Goal: Task Accomplishment & Management: Complete application form

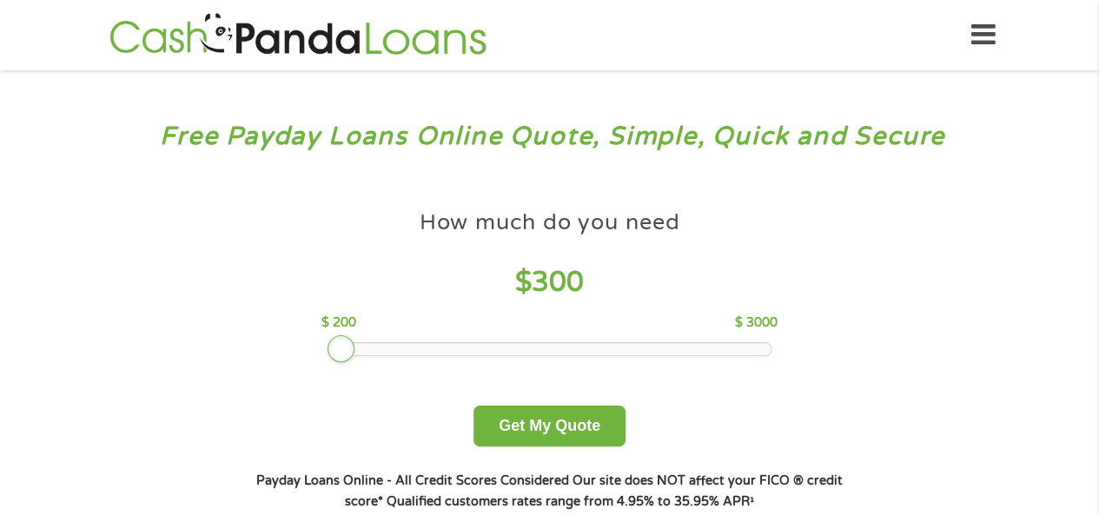
click at [342, 352] on div at bounding box center [336, 349] width 16 height 12
click at [334, 351] on div at bounding box center [342, 349] width 28 height 28
drag, startPoint x: 338, startPoint y: 347, endPoint x: 204, endPoint y: 321, distance: 136.3
click at [224, 317] on div "How much do you need? $300 $500 $750 $900 $1000 $1500 $2000 $2500 $3000 Other a…" at bounding box center [549, 356] width 665 height 367
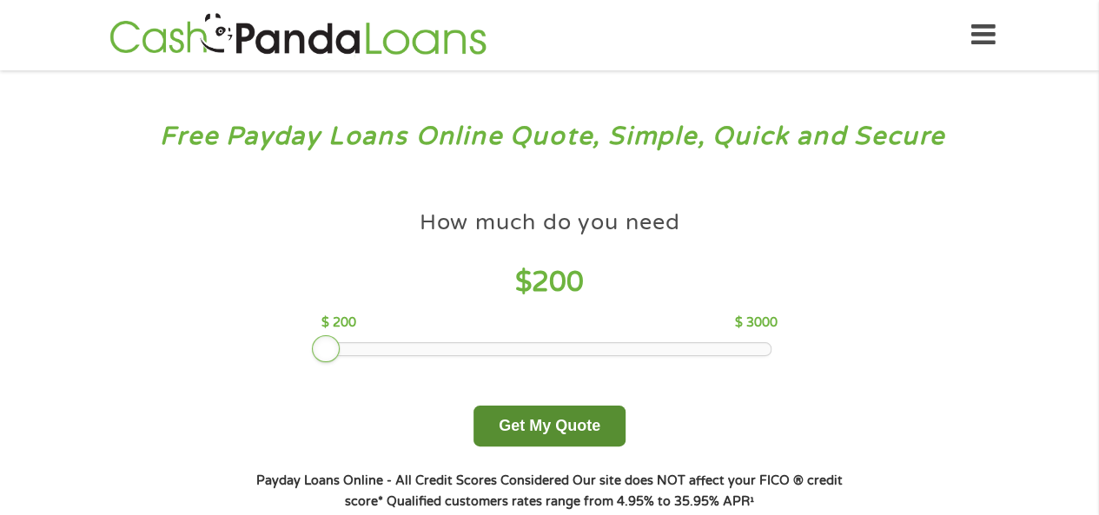
click at [568, 420] on button "Get My Quote" at bounding box center [549, 426] width 152 height 41
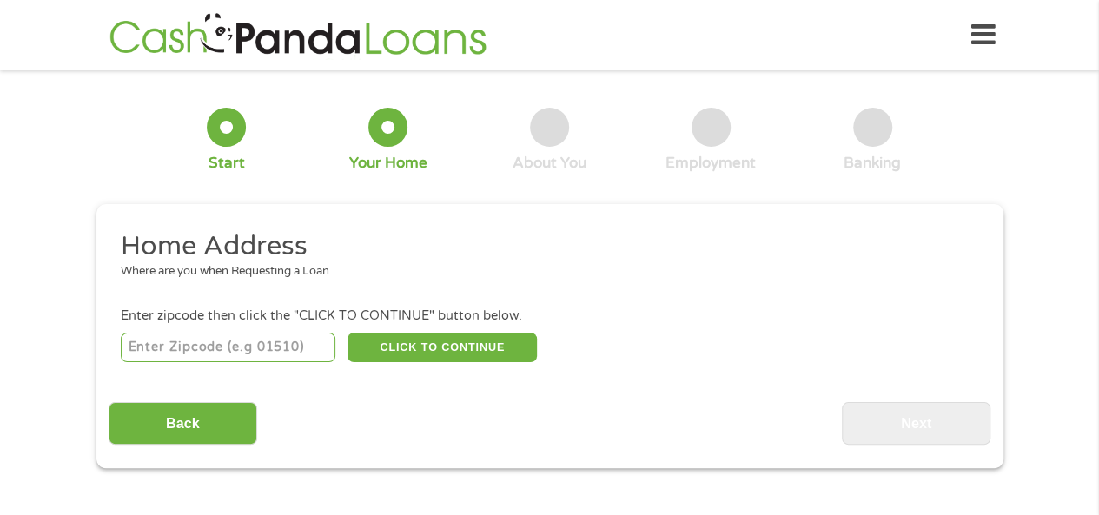
click at [166, 354] on input "number" at bounding box center [228, 348] width 215 height 30
click at [445, 348] on button "CLICK TO CONTINUE" at bounding box center [442, 348] width 189 height 30
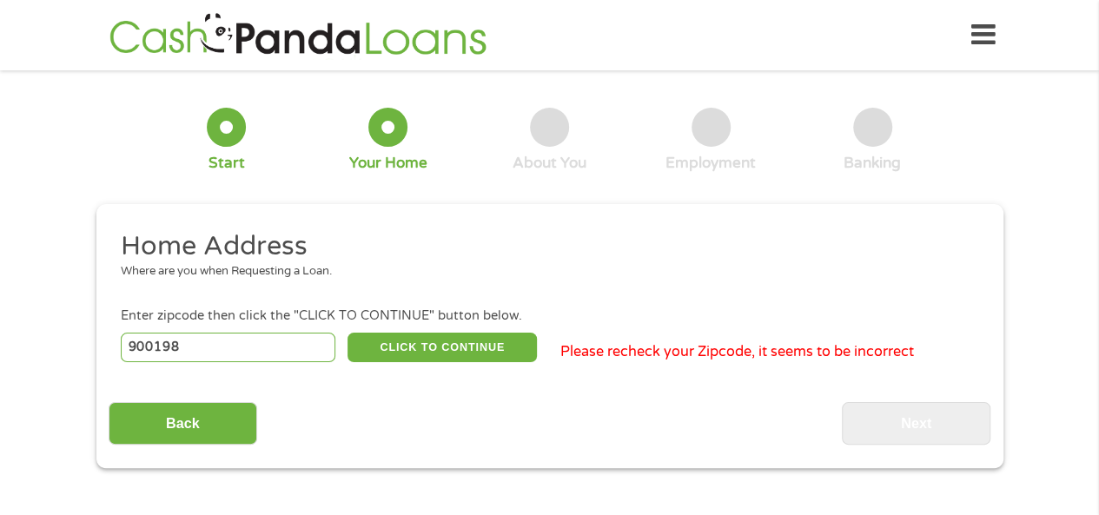
click at [169, 346] on input "900198" at bounding box center [228, 348] width 215 height 30
type input "90019"
click at [467, 349] on button "CLICK TO CONTINUE" at bounding box center [442, 348] width 189 height 30
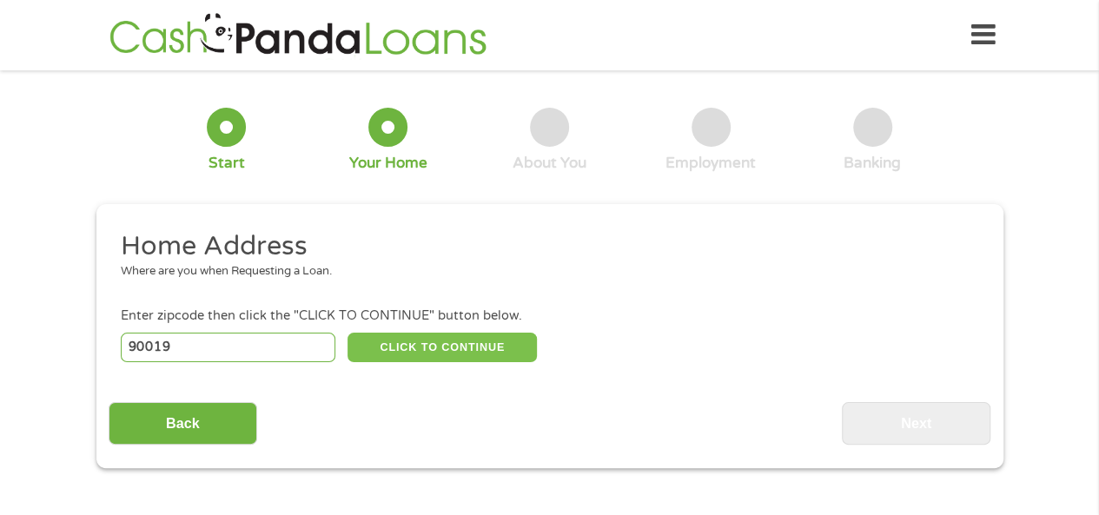
type input "90019"
type input "Los Angeles"
select select "California"
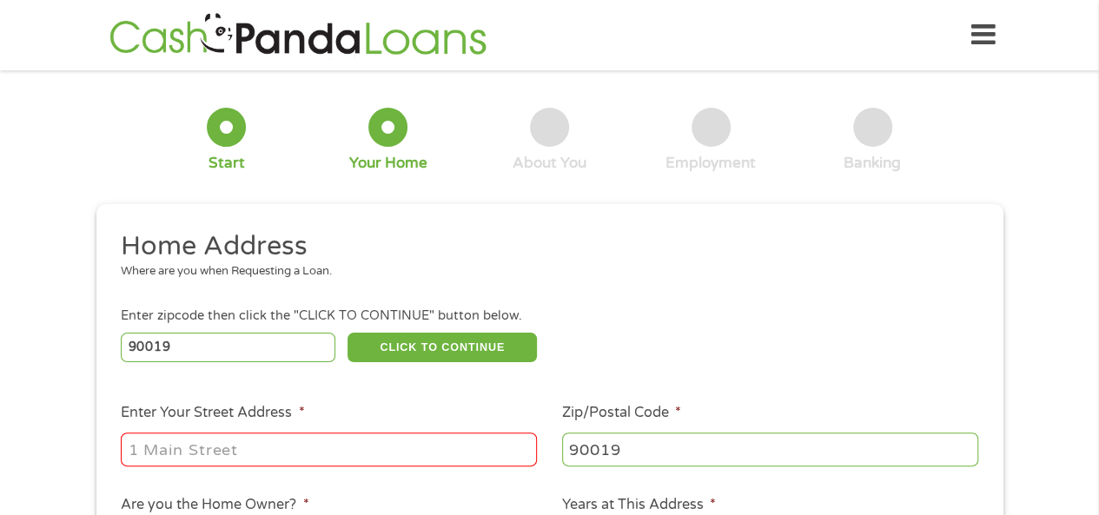
click at [221, 450] on input "Enter Your Street Address *" at bounding box center [329, 449] width 416 height 33
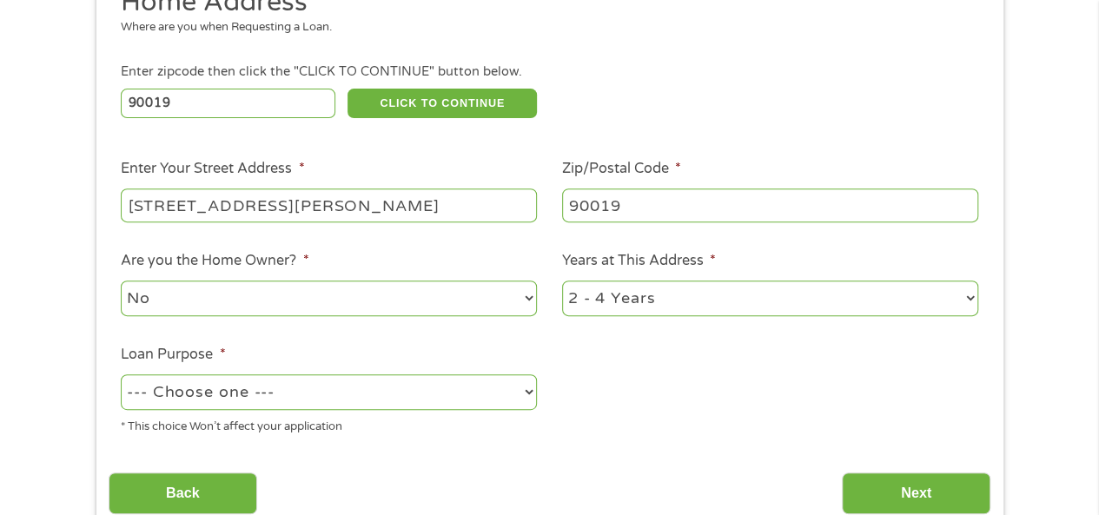
scroll to position [261, 0]
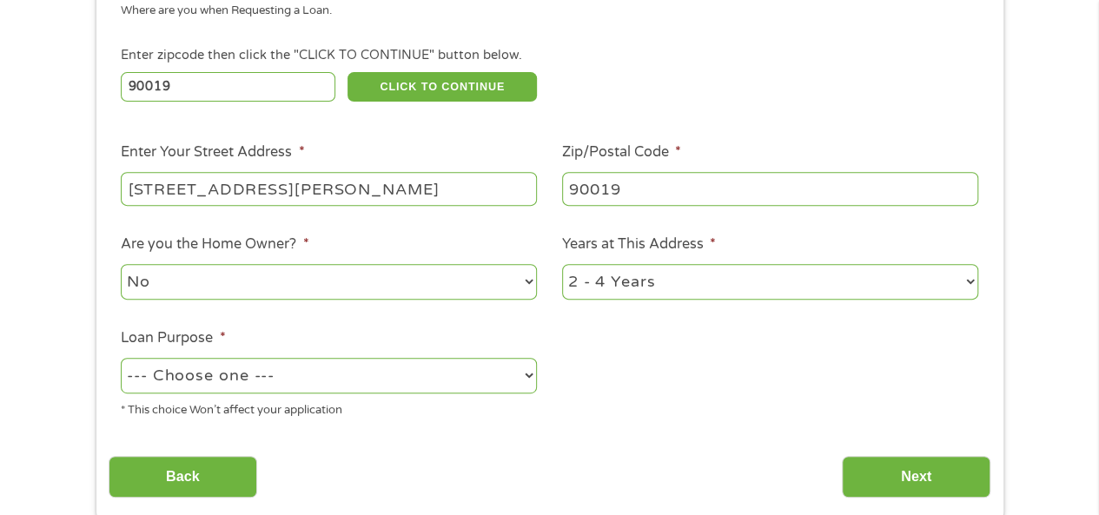
type input "5644 San Vicente Blvd"
click at [277, 385] on select "--- Choose one --- Pay Bills Debt Consolidation Home Improvement Major Purchase…" at bounding box center [329, 376] width 416 height 36
select select "shorttermcash"
click at [121, 359] on select "--- Choose one --- Pay Bills Debt Consolidation Home Improvement Major Purchase…" at bounding box center [329, 376] width 416 height 36
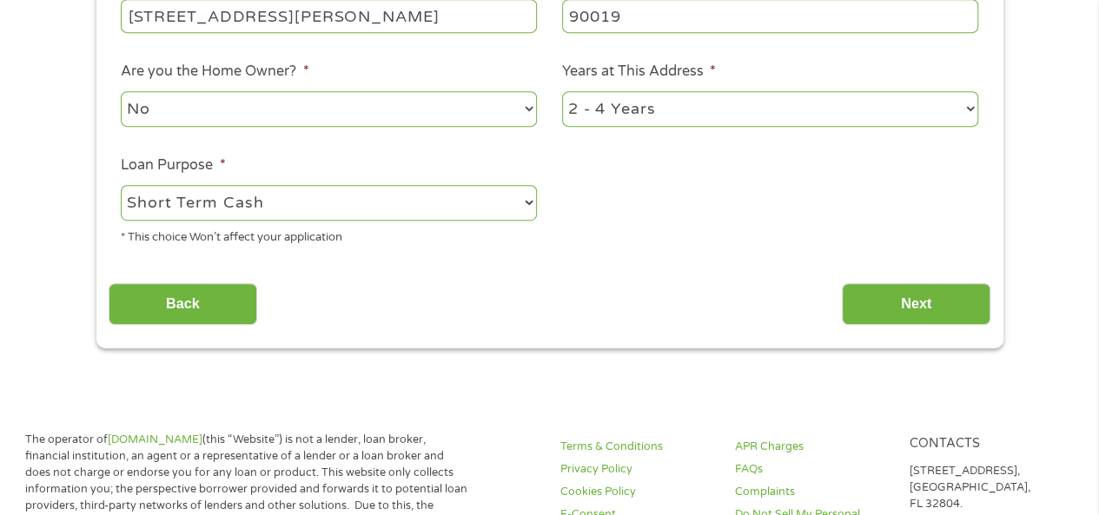
scroll to position [434, 0]
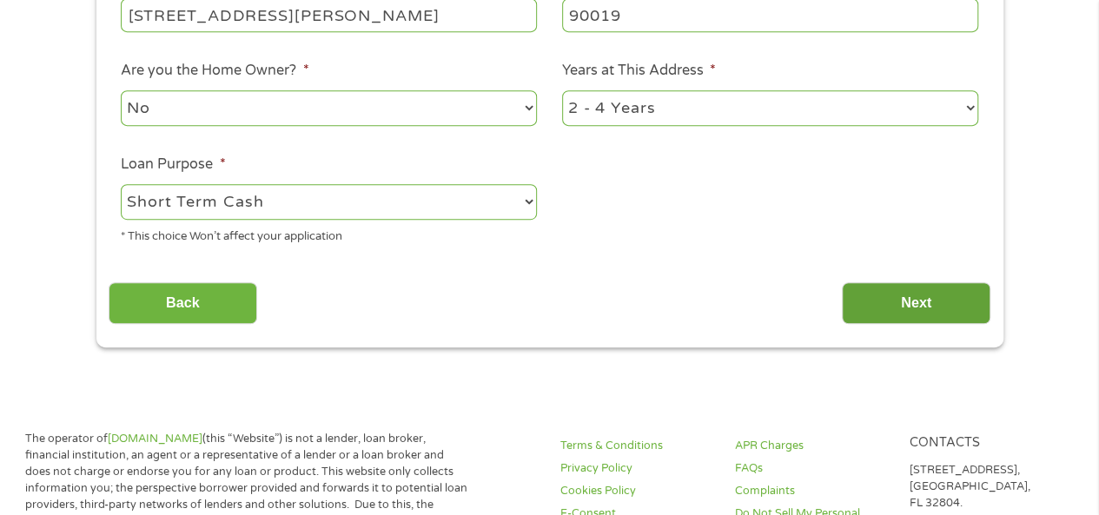
click at [876, 299] on input "Next" at bounding box center [916, 303] width 149 height 43
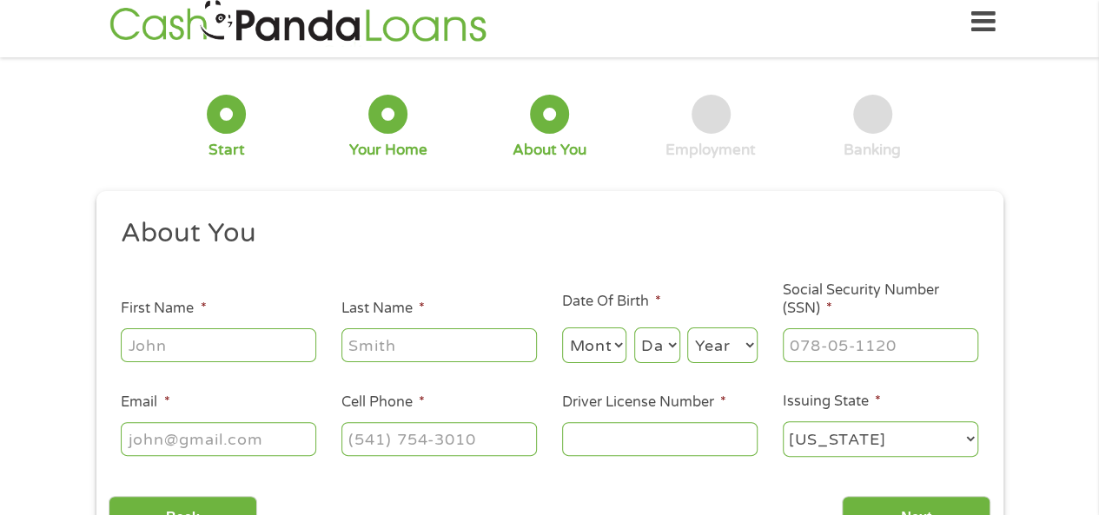
scroll to position [0, 0]
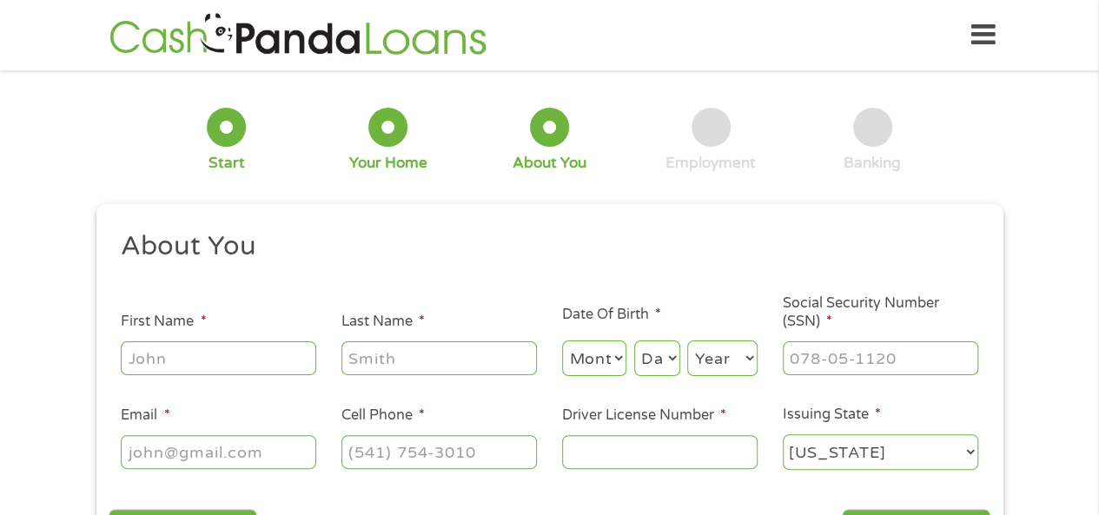
click at [125, 361] on input "First Name *" at bounding box center [218, 357] width 195 height 33
type input "Patrick"
click at [386, 373] on input "Last Name *" at bounding box center [438, 357] width 195 height 33
type input "Diggs"
click at [587, 355] on select "Month 1 2 3 4 5 6 7 8 9 10 11 12" at bounding box center [594, 359] width 65 height 36
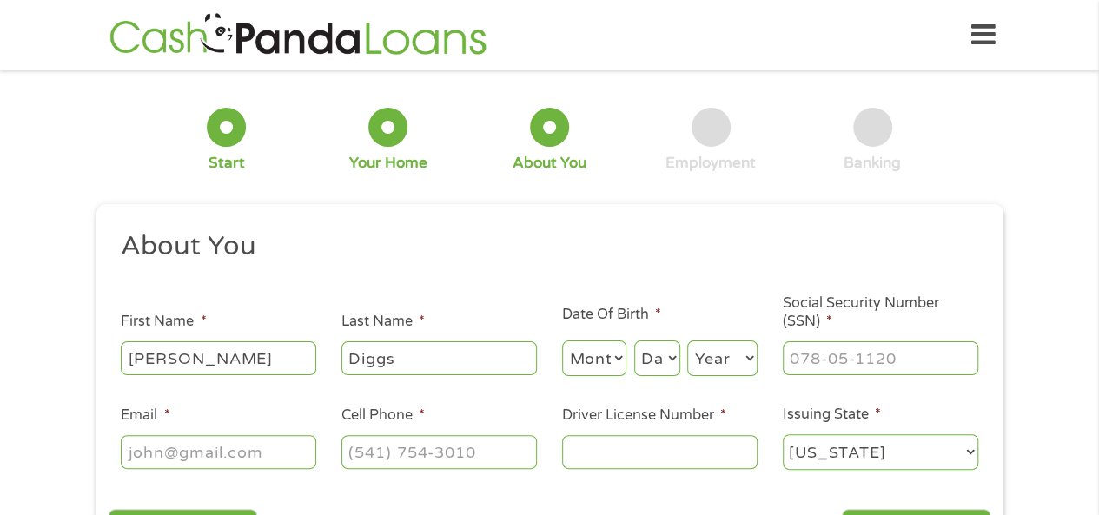
select select "8"
click at [562, 341] on select "Month 1 2 3 4 5 6 7 8 9 10 11 12" at bounding box center [594, 359] width 65 height 36
click at [664, 354] on select "Day 1 2 3 4 5 6 7 8 9 10 11 12 13 14 15 16 17 18 19 20 21 22 23 24 25 26 27 28 …" at bounding box center [657, 359] width 46 height 36
click at [634, 341] on select "Day 1 2 3 4 5 6 7 8 9 10 11 12 13 14 15 16 17 18 19 20 21 22 23 24 25 26 27 28 …" at bounding box center [657, 359] width 46 height 36
click at [667, 331] on li "Date Of Birth * Month Month 1 2 3 4 5 6 7 8 9 10 11 12 Day Day 1 2 3 4 5 6 7 8 …" at bounding box center [659, 341] width 221 height 75
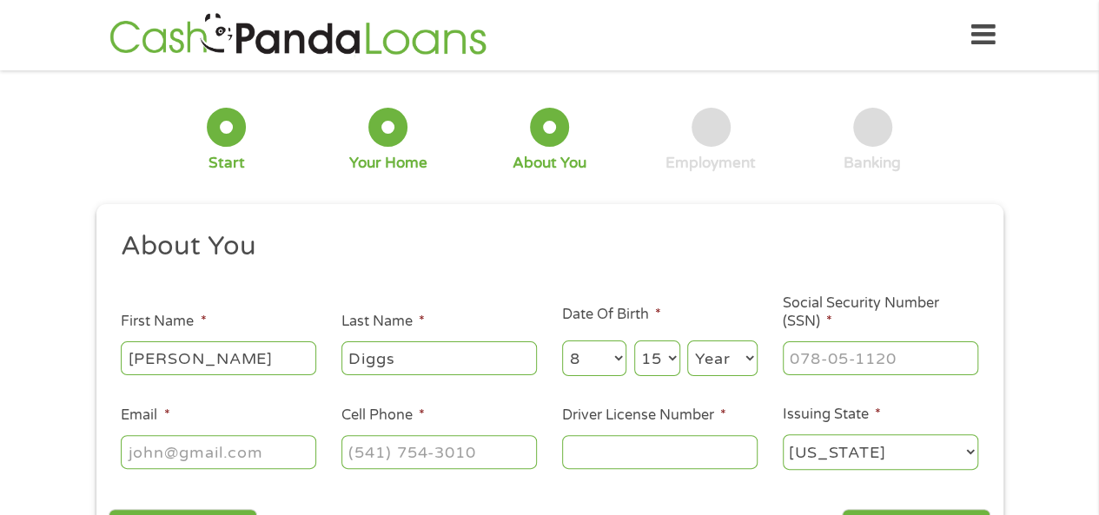
click at [664, 354] on select "Day 1 2 3 4 5 6 7 8 9 10 11 12 13 14 15 16 17 18 19 20 21 22 23 24 25 26 27 28 …" at bounding box center [657, 359] width 46 height 36
select select "25"
click at [634, 341] on select "Day 1 2 3 4 5 6 7 8 9 10 11 12 13 14 15 16 17 18 19 20 21 22 23 24 25 26 27 28 …" at bounding box center [657, 359] width 46 height 36
click at [710, 355] on select "Year 2007 2006 2005 2004 2003 2002 2001 2000 1999 1998 1997 1996 1995 1994 1993…" at bounding box center [722, 359] width 70 height 36
click at [747, 357] on select "Year 2007 2006 2005 2004 2003 2002 2001 2000 1999 1998 1997 1996 1995 1994 1993…" at bounding box center [722, 359] width 70 height 36
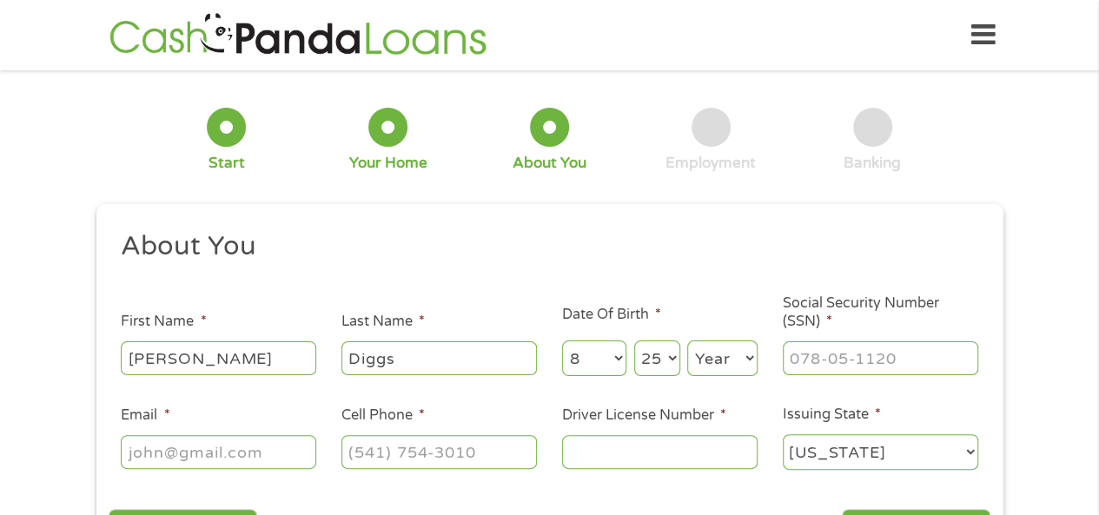
click at [747, 363] on select "Year 2007 2006 2005 2004 2003 2002 2001 2000 1999 1998 1997 1996 1995 1994 1993…" at bounding box center [722, 359] width 70 height 36
select select "1959"
click at [687, 341] on select "Year 2007 2006 2005 2004 2003 2002 2001 2000 1999 1998 1997 1996 1995 1994 1993…" at bounding box center [722, 359] width 70 height 36
click at [806, 362] on input "___-__-____" at bounding box center [880, 357] width 195 height 33
type input "176-52-1201"
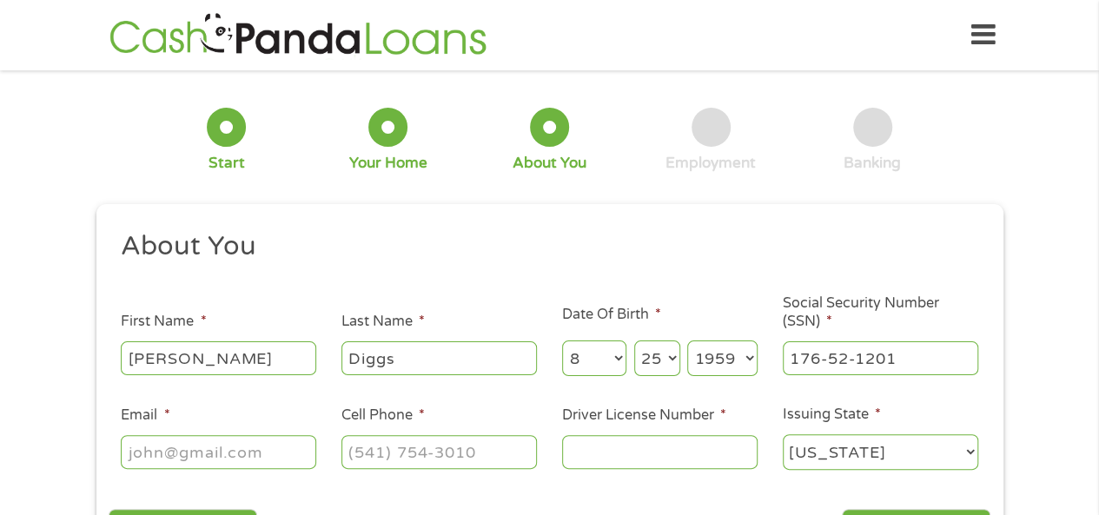
click at [210, 452] on input "Email *" at bounding box center [218, 451] width 195 height 33
type input "pdiggs5@gmail.com"
click at [395, 460] on input "(___) ___-____" at bounding box center [438, 451] width 195 height 33
type input "(310) 866-8092"
click at [605, 456] on input "Driver License Number *" at bounding box center [659, 451] width 195 height 33
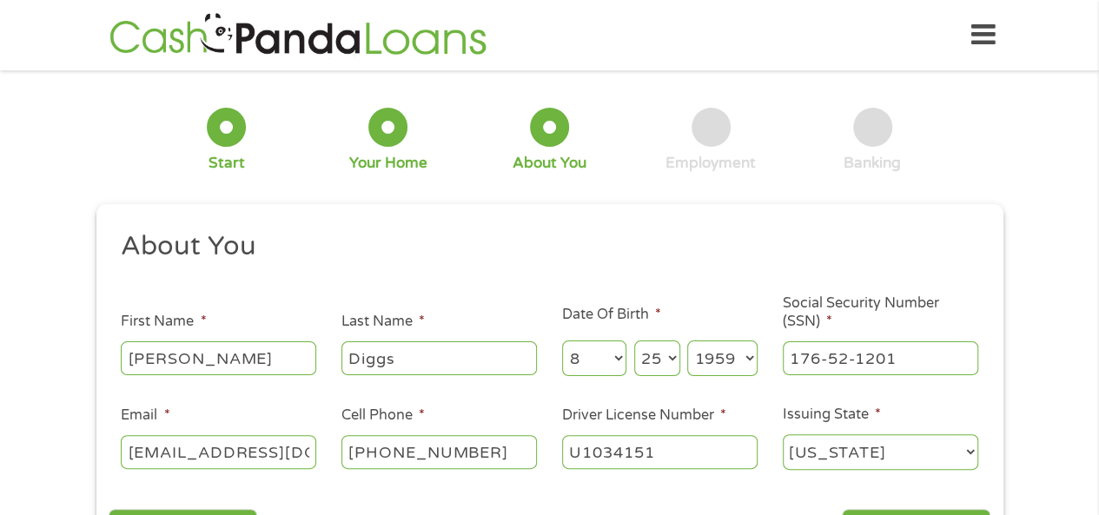
scroll to position [174, 0]
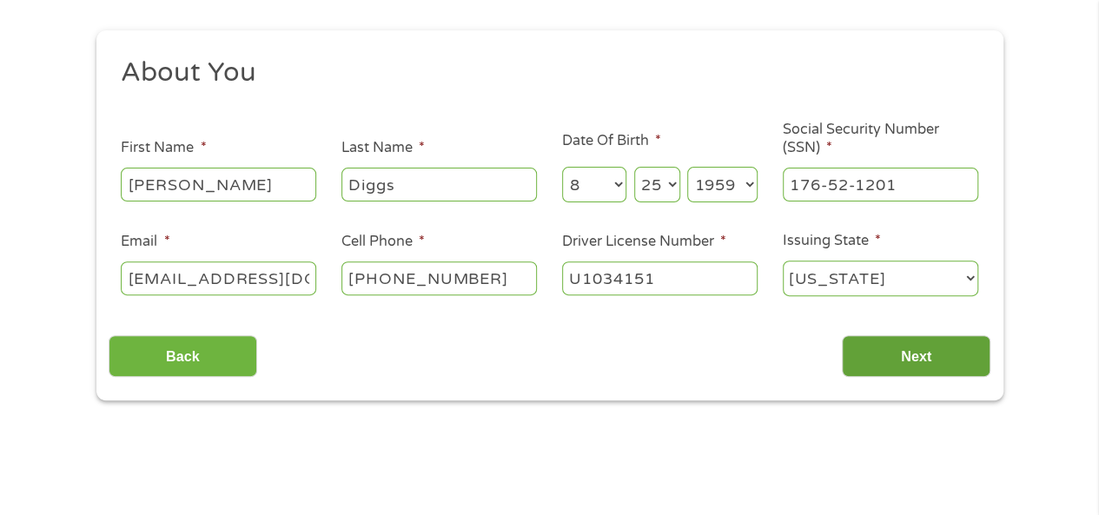
type input "U1034151"
click at [903, 358] on input "Next" at bounding box center [916, 356] width 149 height 43
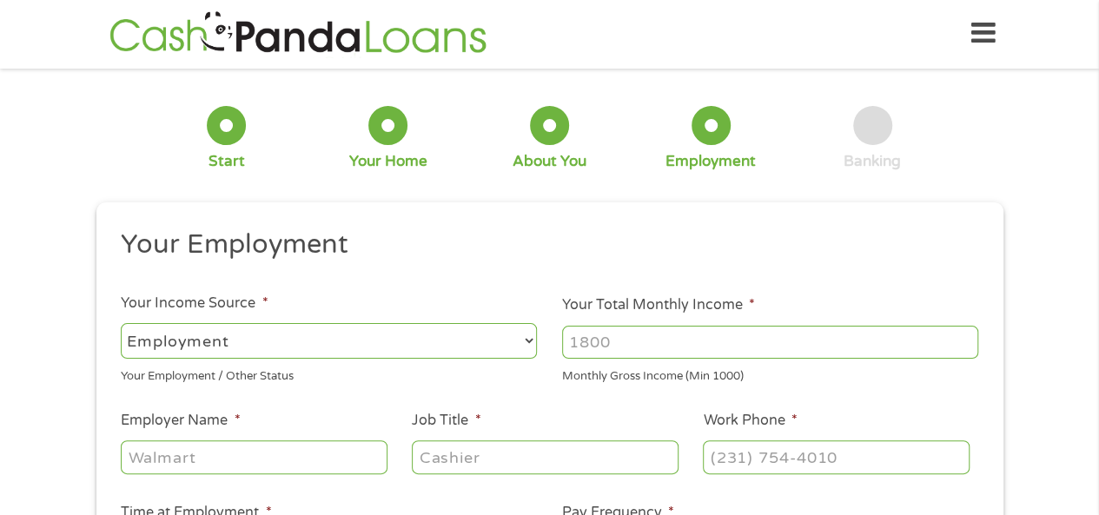
scroll to position [0, 0]
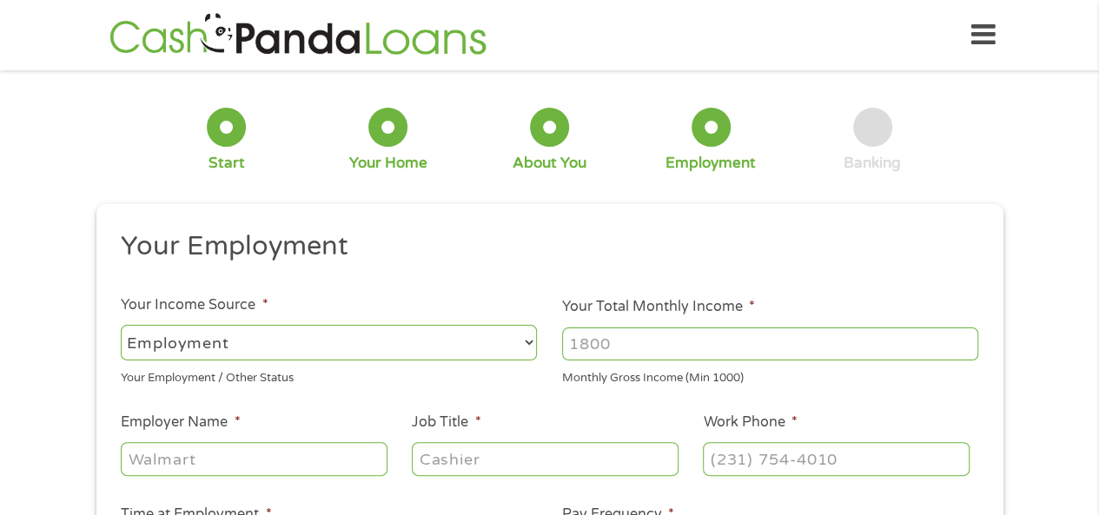
drag, startPoint x: 573, startPoint y: 348, endPoint x: 662, endPoint y: 347, distance: 89.5
click at [573, 348] on input "Your Total Monthly Income *" at bounding box center [770, 344] width 416 height 33
type input "3500"
click at [139, 454] on input "Employer Name *" at bounding box center [254, 458] width 266 height 33
type input "Reback McAndrews"
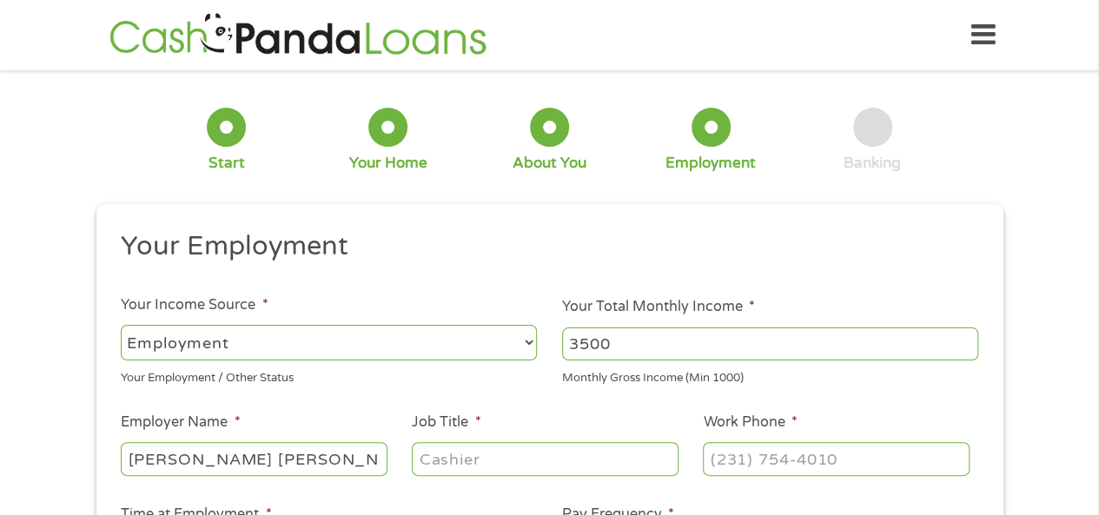
click at [440, 466] on input "Job Title *" at bounding box center [545, 458] width 266 height 33
type input "Staff"
click at [721, 456] on input "(___) ___-____" at bounding box center [836, 458] width 266 height 33
click at [715, 454] on input "(_31) 029-7990" at bounding box center [836, 458] width 266 height 33
type input "(310) 297-9900"
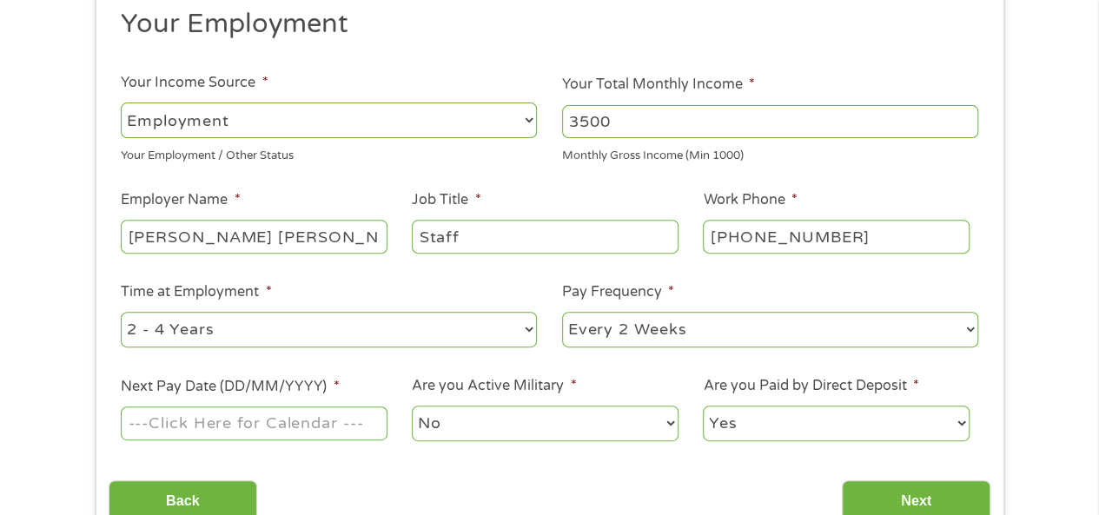
scroll to position [261, 0]
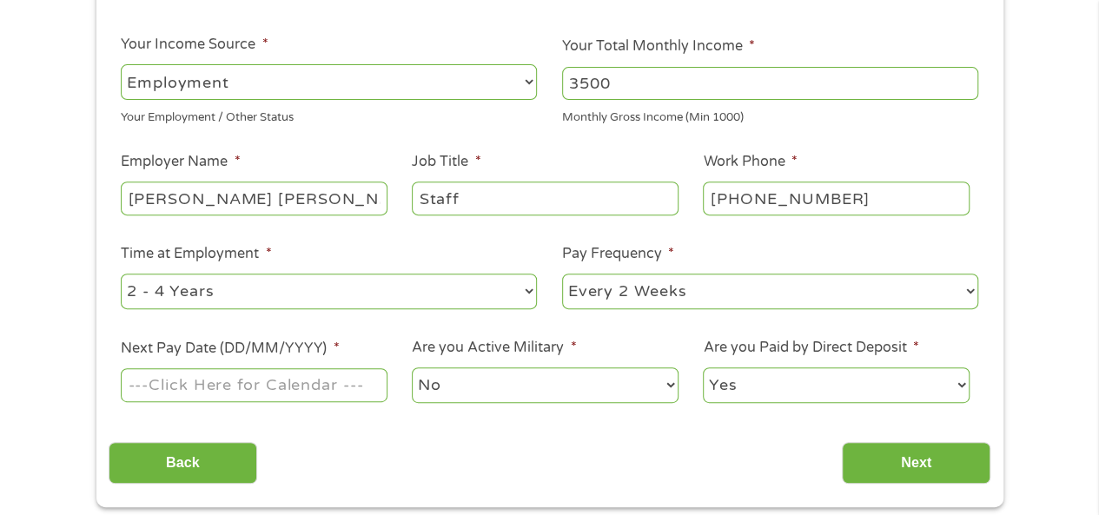
click at [237, 295] on select "--- Choose one --- 1 Year or less 1 - 2 Years 2 - 4 Years Over 4 Years" at bounding box center [329, 292] width 416 height 36
select select "60months"
click at [121, 274] on select "--- Choose one --- 1 Year or less 1 - 2 Years 2 - 4 Years Over 4 Years" at bounding box center [329, 292] width 416 height 36
click at [752, 300] on select "--- Choose one --- Every 2 Weeks Every Week Monthly Semi-Monthly" at bounding box center [770, 292] width 416 height 36
select select "semimonthly"
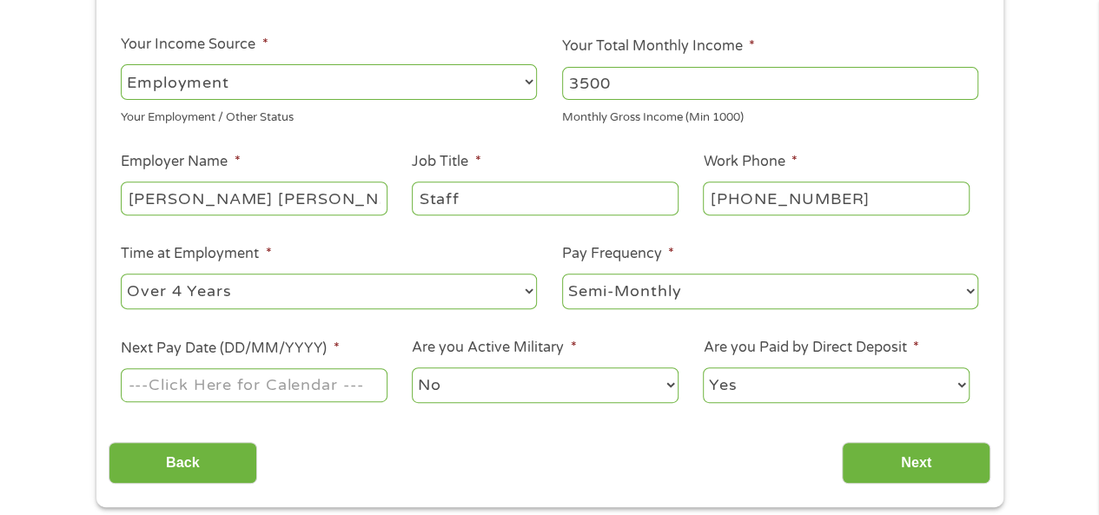
click at [562, 274] on select "--- Choose one --- Every 2 Weeks Every Week Monthly Semi-Monthly" at bounding box center [770, 292] width 416 height 36
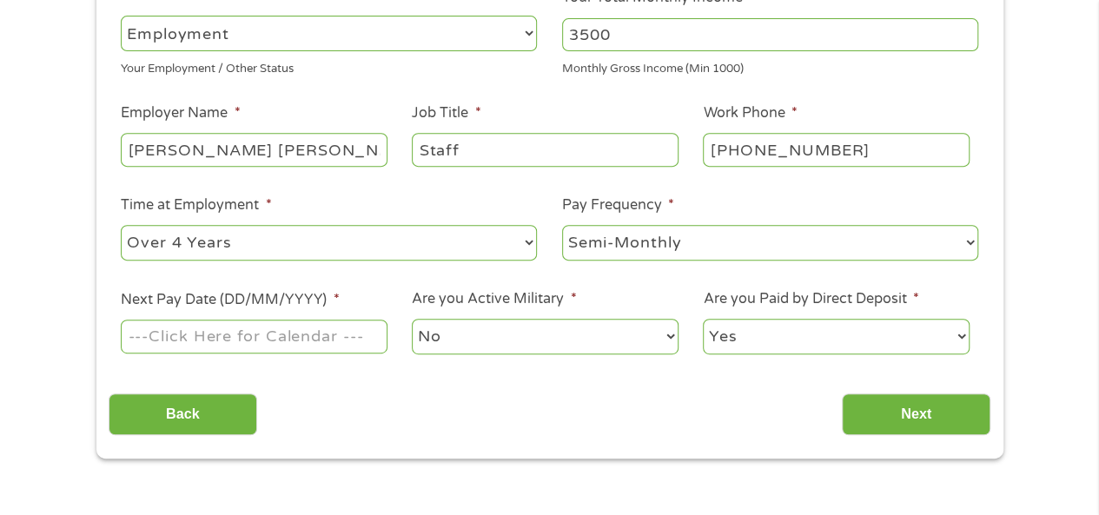
scroll to position [348, 0]
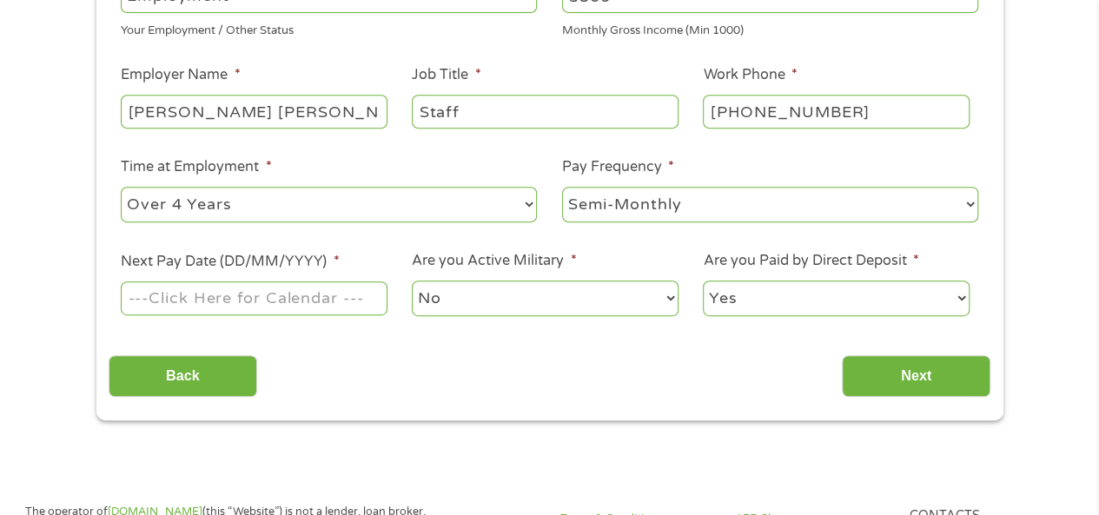
click at [170, 291] on input "Next Pay Date (DD/MM/YYYY) *" at bounding box center [254, 297] width 266 height 33
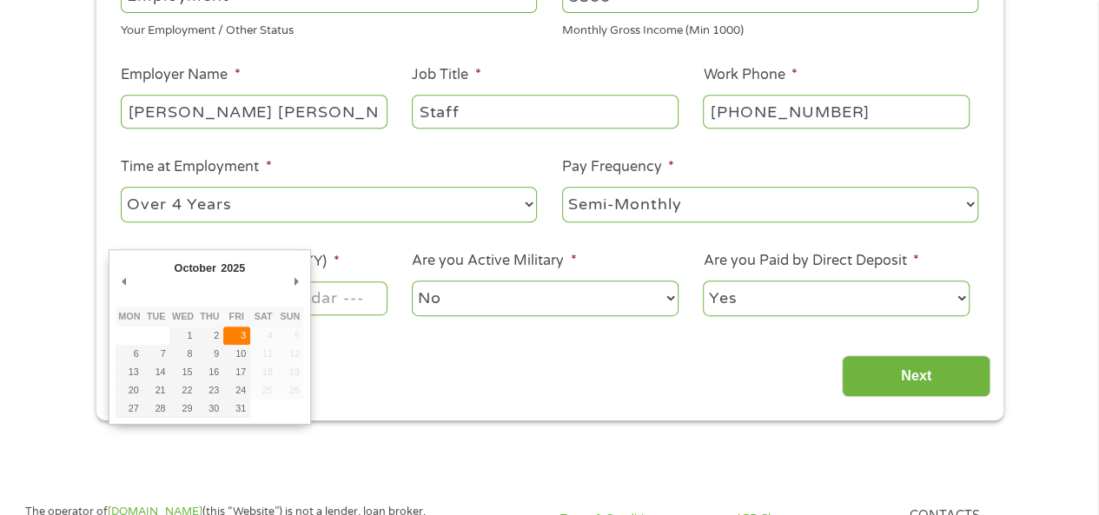
type input "03/10/2025"
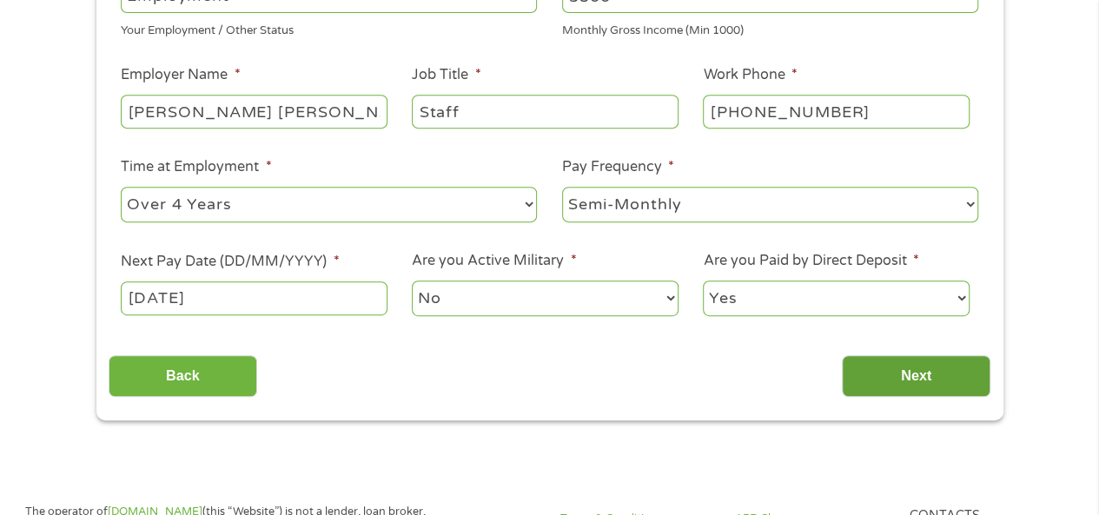
click at [933, 374] on input "Next" at bounding box center [916, 376] width 149 height 43
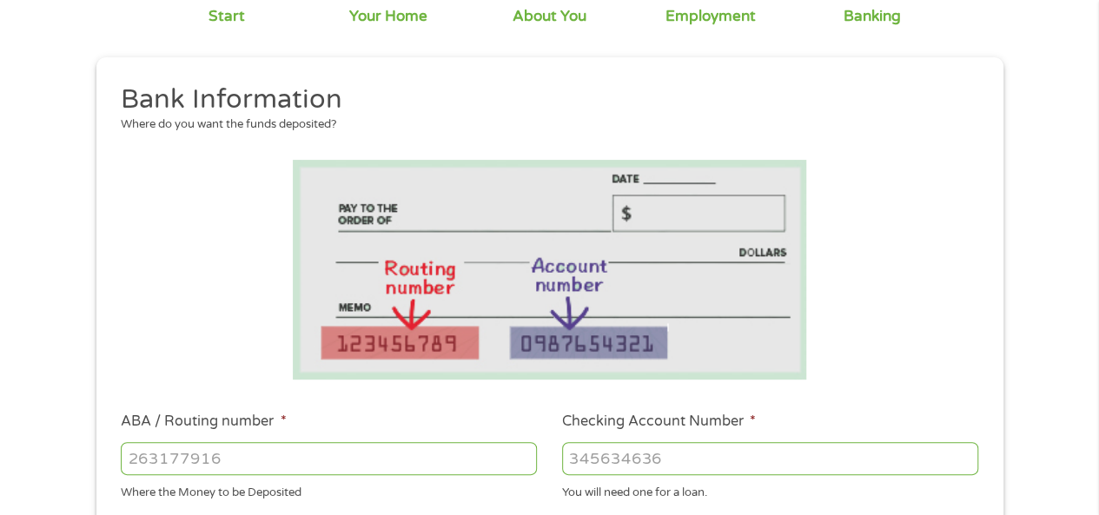
scroll to position [174, 0]
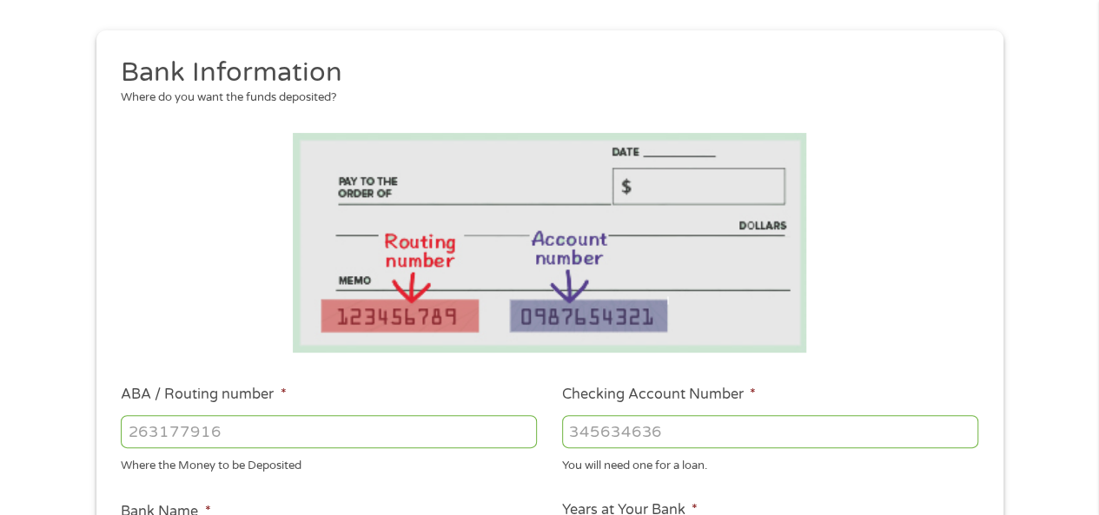
click at [136, 436] on input "ABA / Routing number *" at bounding box center [329, 431] width 416 height 33
type input "6313501956"
click at [578, 430] on input "Checking Account Number *" at bounding box center [770, 431] width 416 height 33
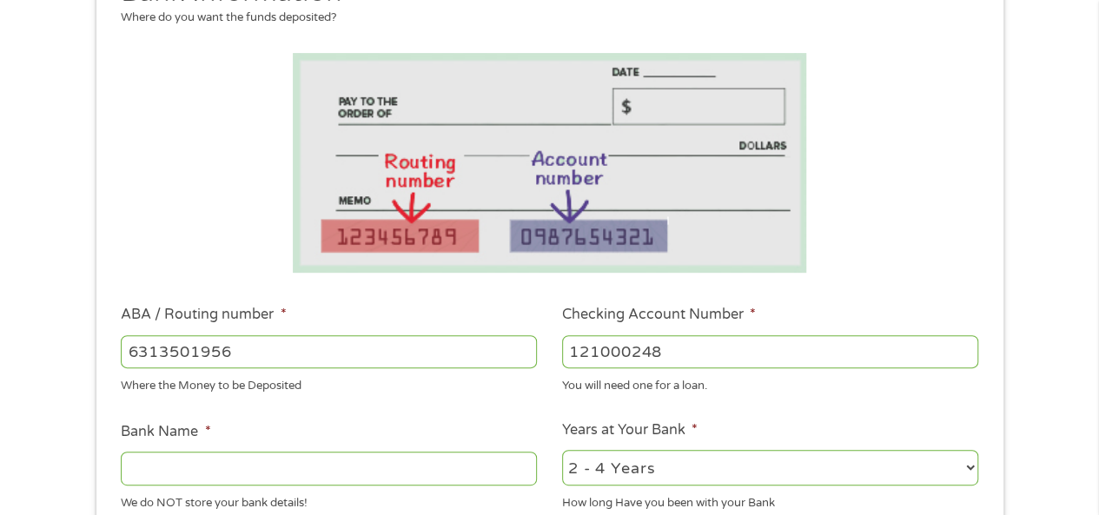
scroll to position [348, 0]
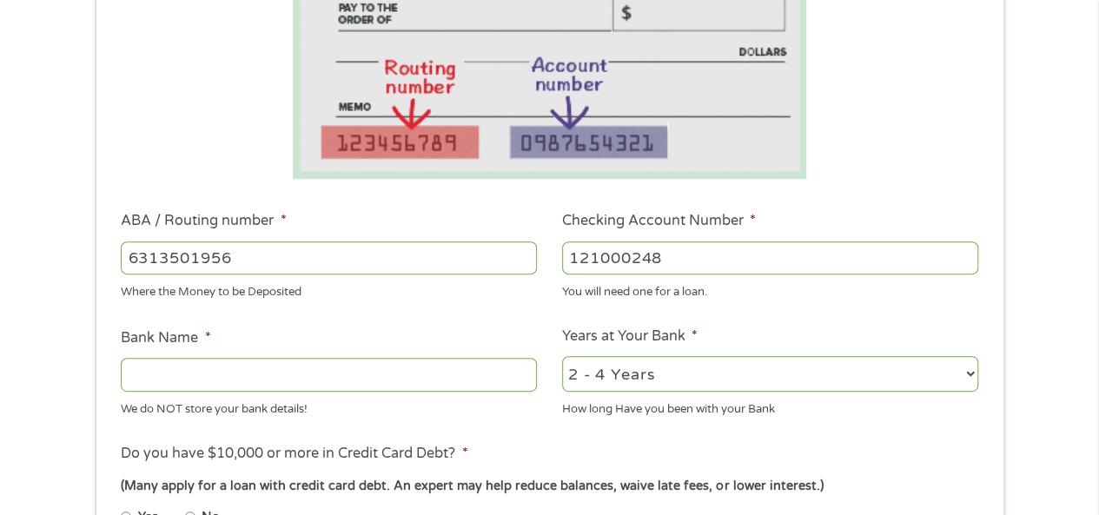
type input "121000248"
click at [292, 381] on input "Bank Name *" at bounding box center [329, 374] width 416 height 33
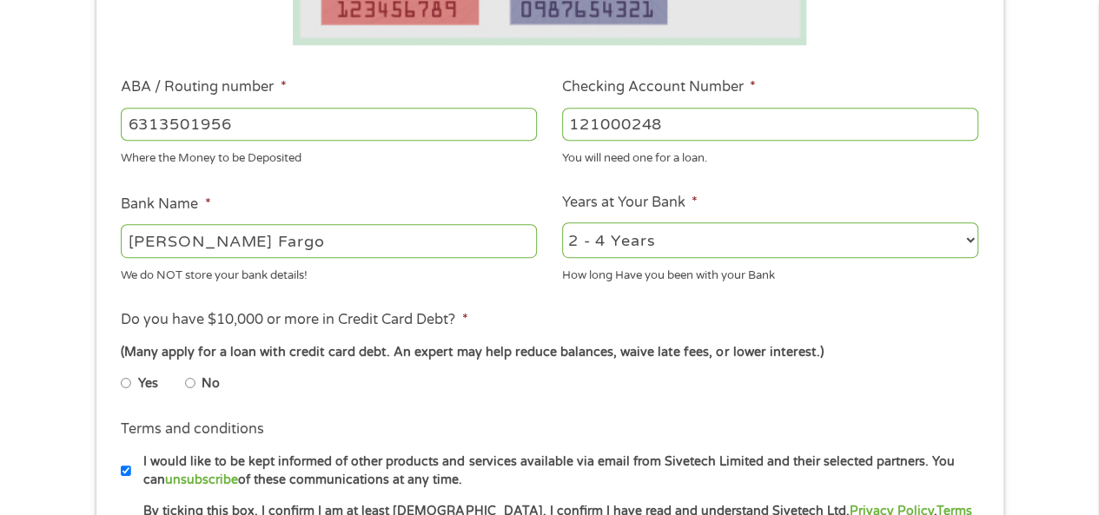
scroll to position [521, 0]
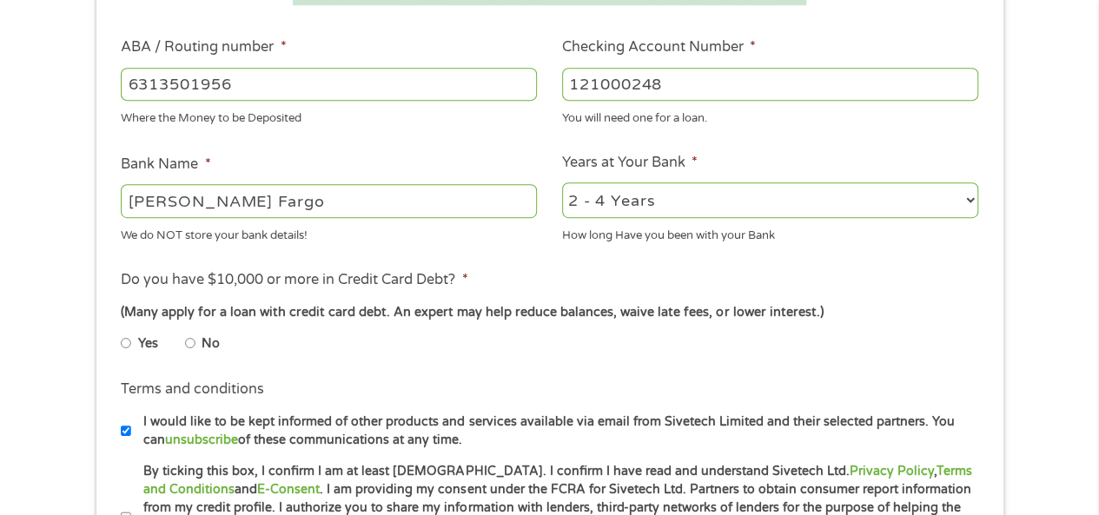
type input "Wells Fargo"
click at [191, 341] on input "No" at bounding box center [190, 343] width 10 height 28
radio input "true"
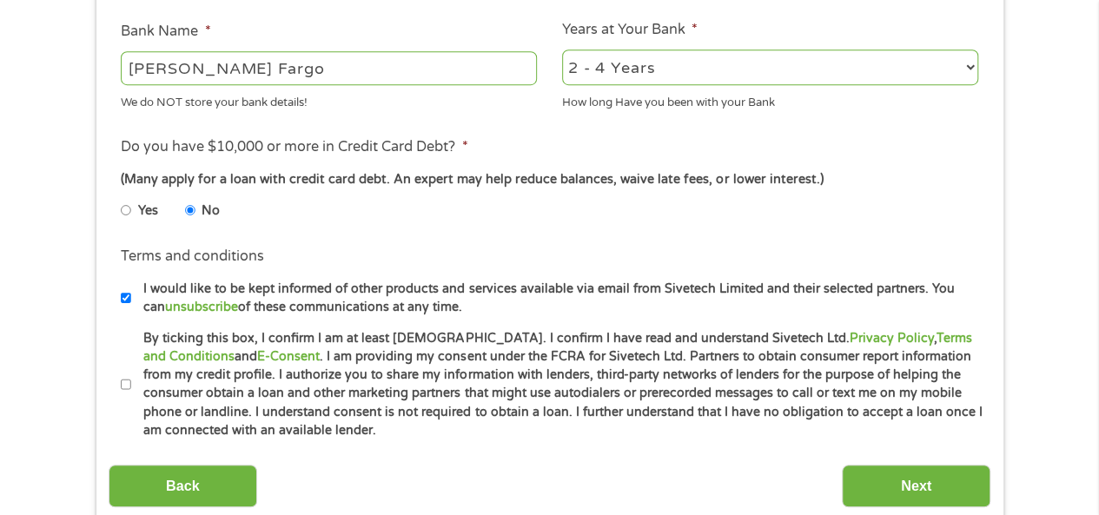
scroll to position [695, 0]
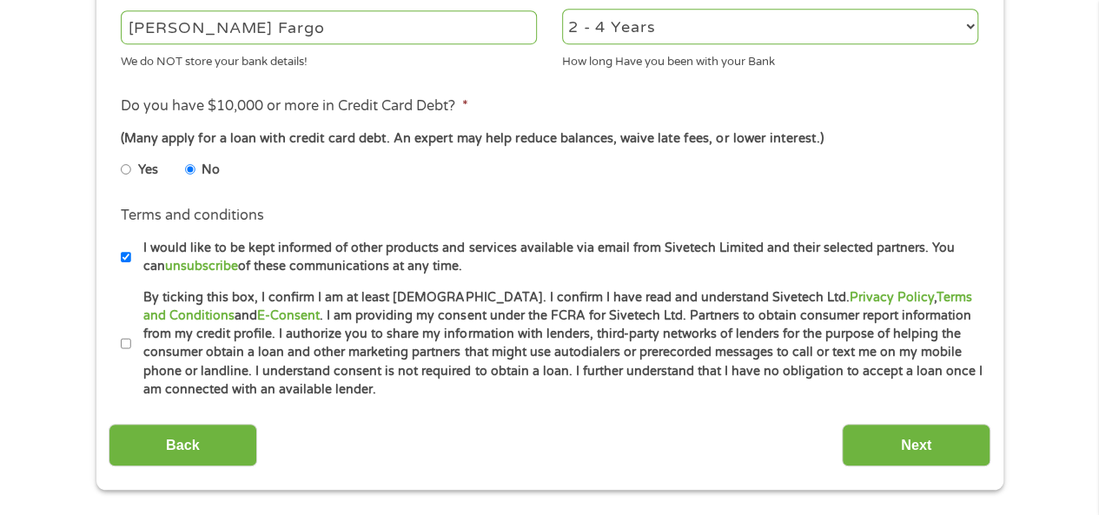
click at [122, 343] on input "By ticking this box, I confirm I am at least 18 years old. I confirm I have rea…" at bounding box center [126, 344] width 10 height 28
checkbox input "true"
click at [923, 442] on input "Next" at bounding box center [916, 445] width 149 height 43
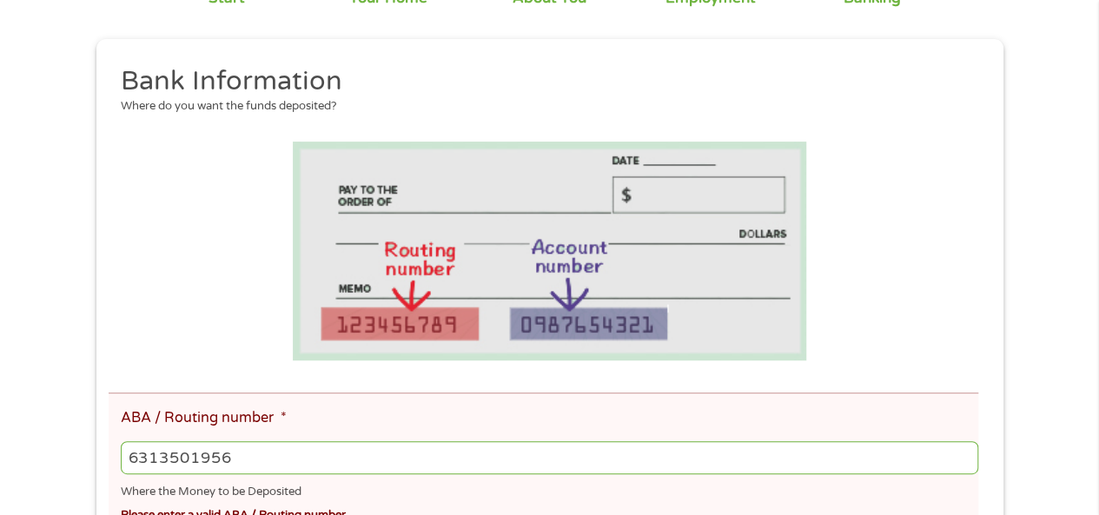
scroll to position [261, 0]
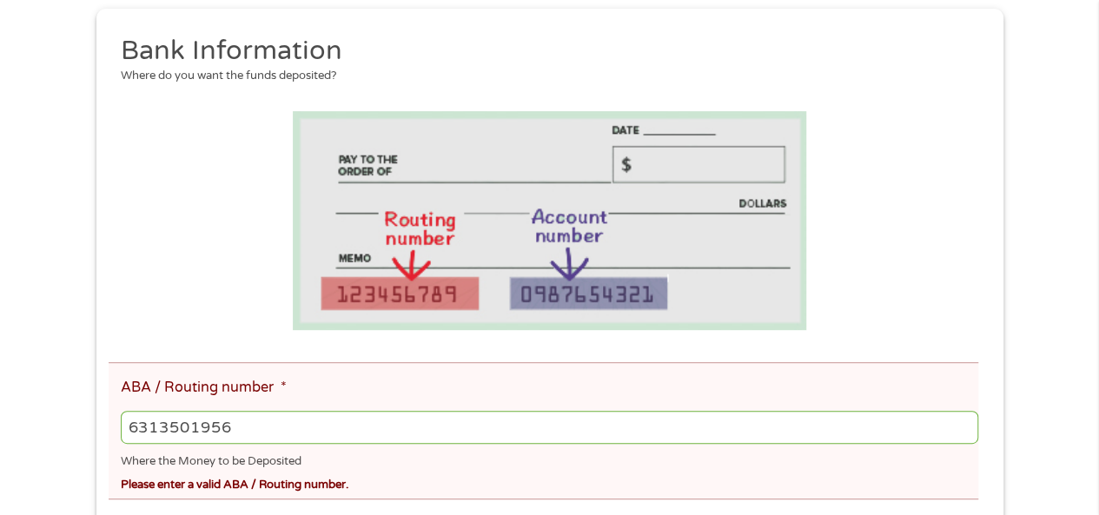
click at [132, 420] on input "6313501956" at bounding box center [549, 427] width 857 height 33
type input "6"
type input "121000248"
type input "WELLS FARGO BANK NA"
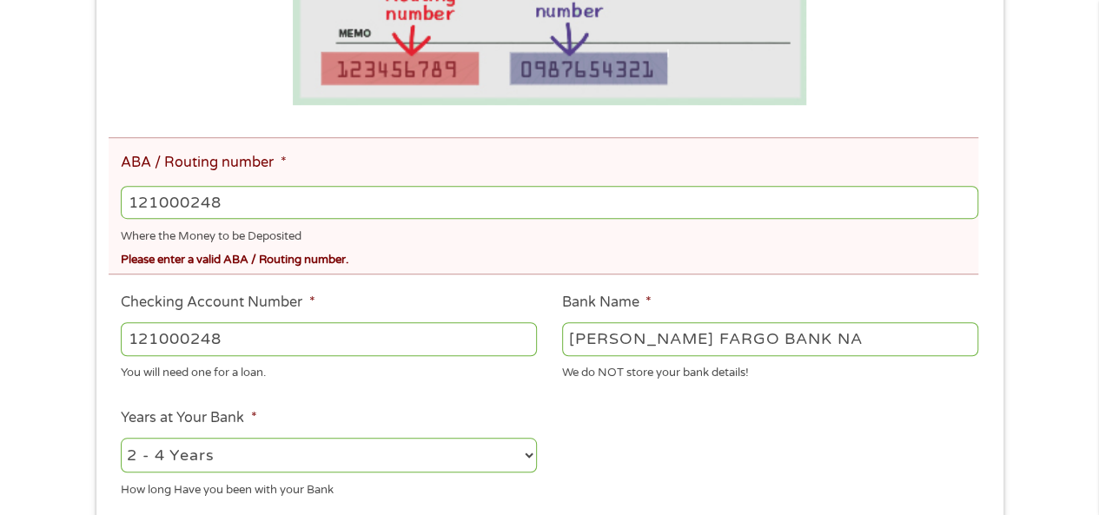
scroll to position [521, 0]
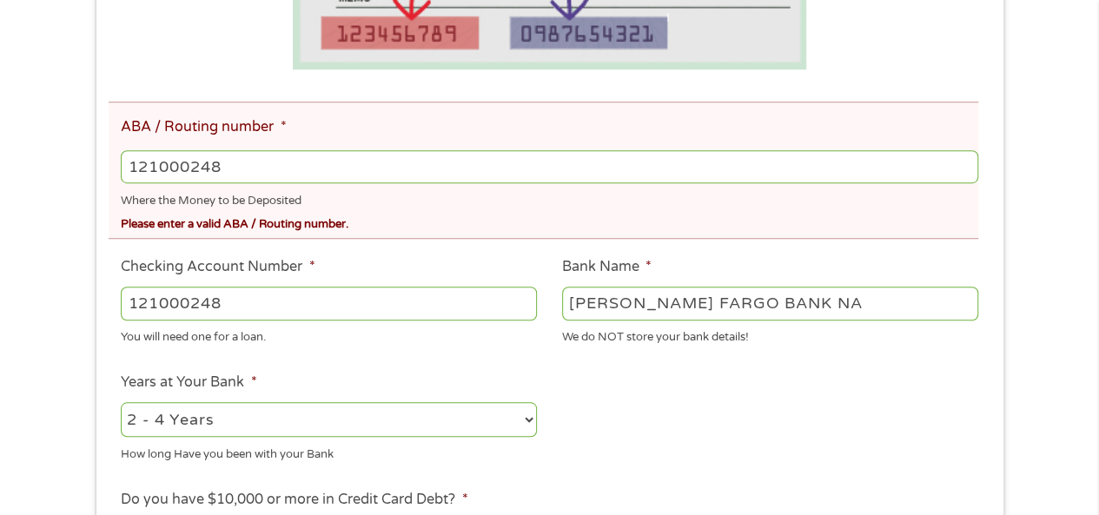
type input "121000248"
click at [231, 308] on input "121000248" at bounding box center [329, 303] width 416 height 33
type input "8"
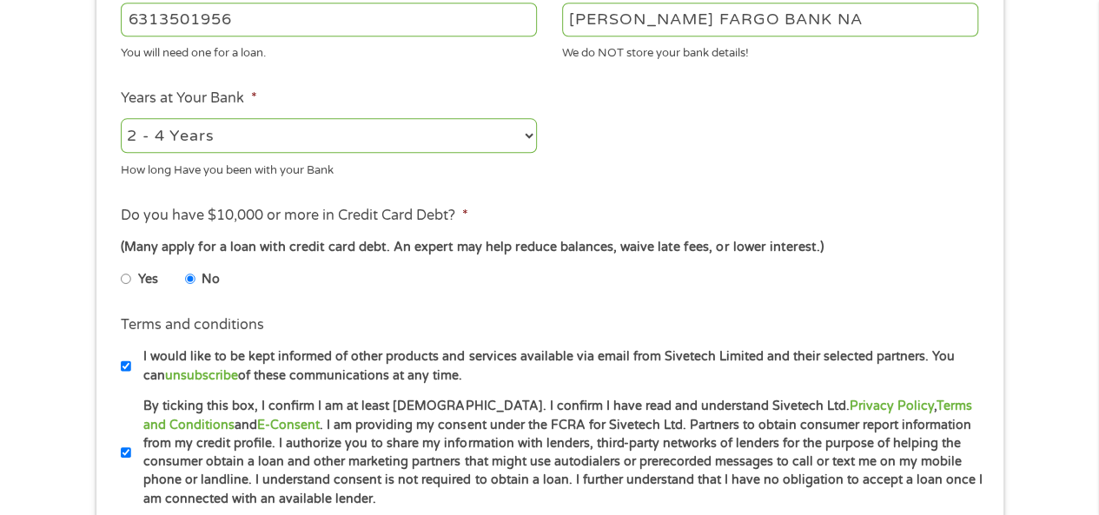
scroll to position [956, 0]
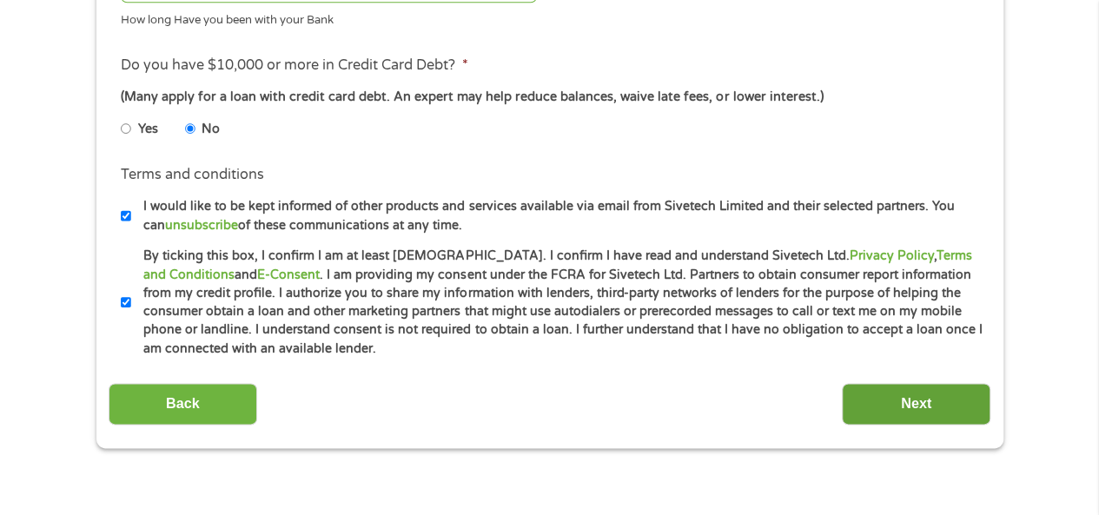
type input "6313501956"
click at [909, 406] on input "Next" at bounding box center [916, 404] width 149 height 43
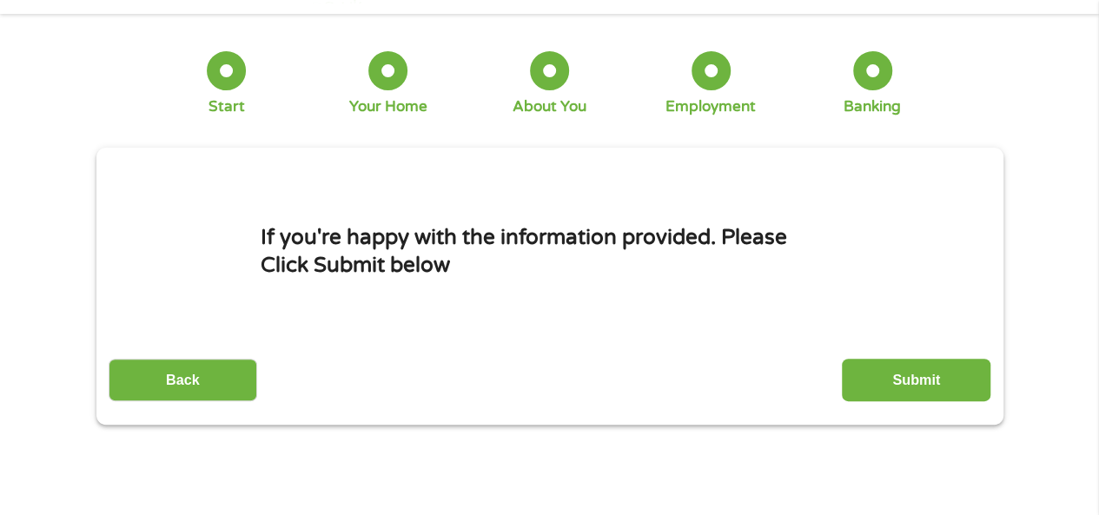
scroll to position [0, 0]
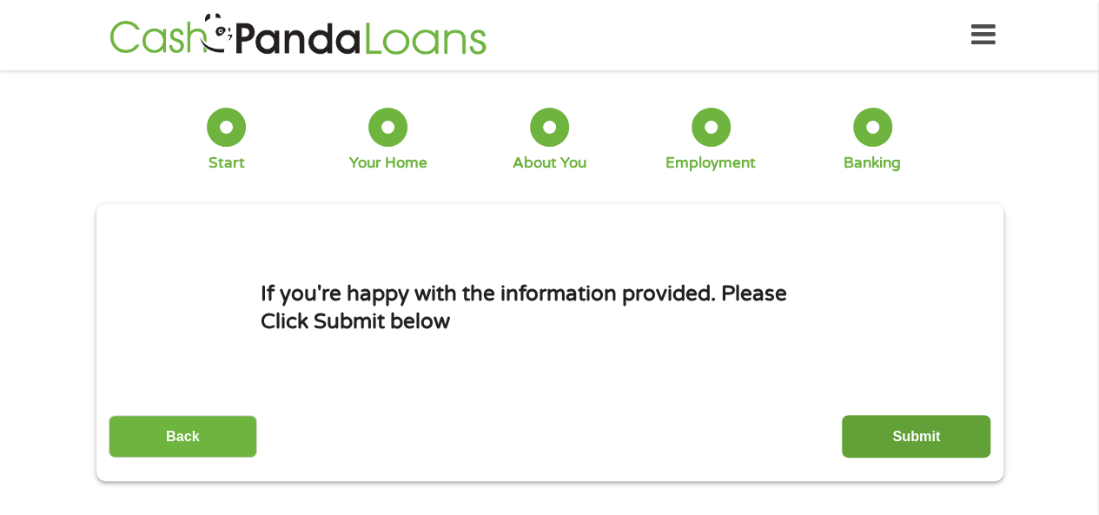
click at [902, 427] on input "Submit" at bounding box center [916, 436] width 149 height 43
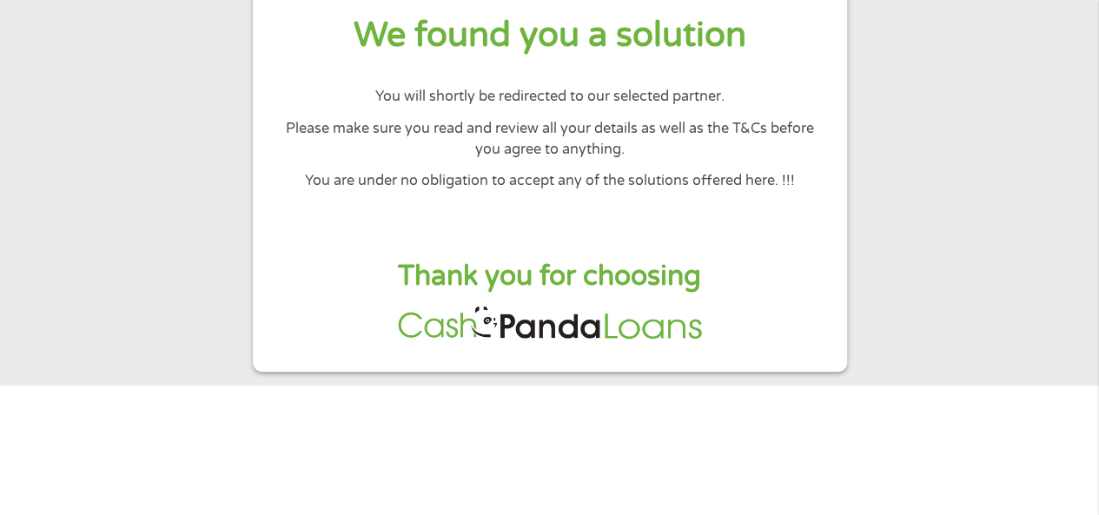
scroll to position [174, 0]
